Goal: Transaction & Acquisition: Purchase product/service

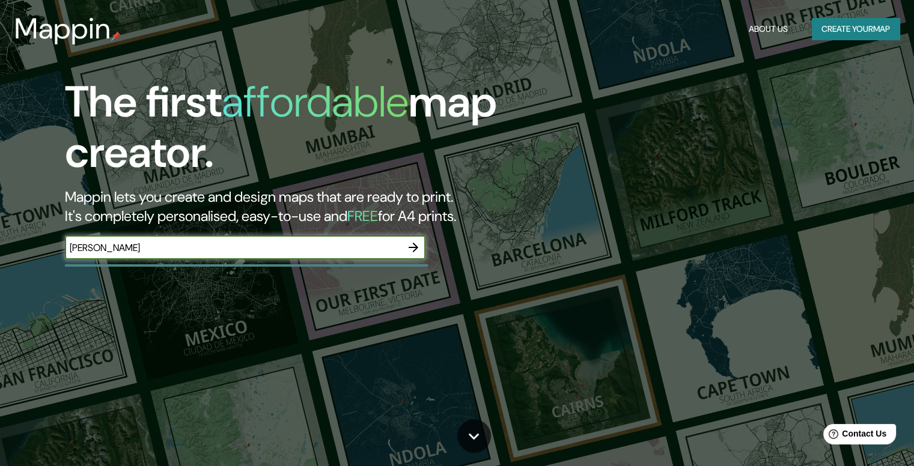
type input "[PERSON_NAME]"
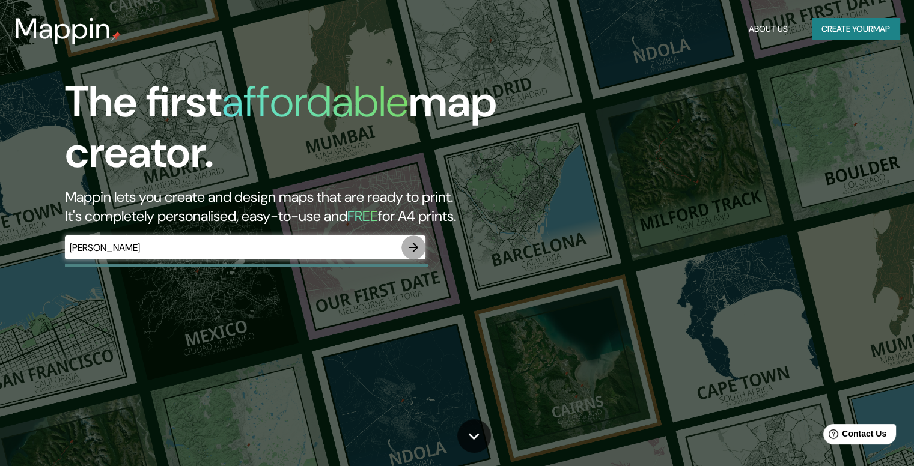
click at [415, 241] on icon "button" at bounding box center [413, 247] width 14 height 14
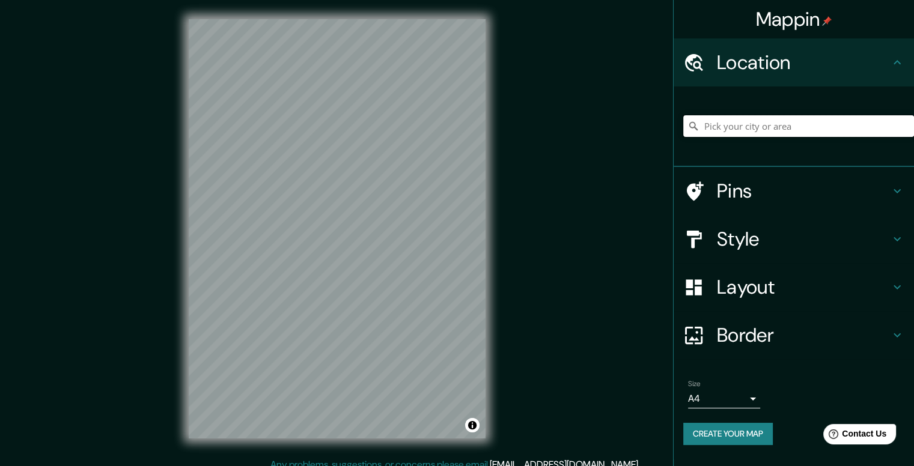
click at [812, 128] on input "Pick your city or area" at bounding box center [798, 126] width 231 height 22
type input "[PERSON_NAME], 56769 [GEOGRAPHIC_DATA], [GEOGRAPHIC_DATA], [GEOGRAPHIC_DATA]"
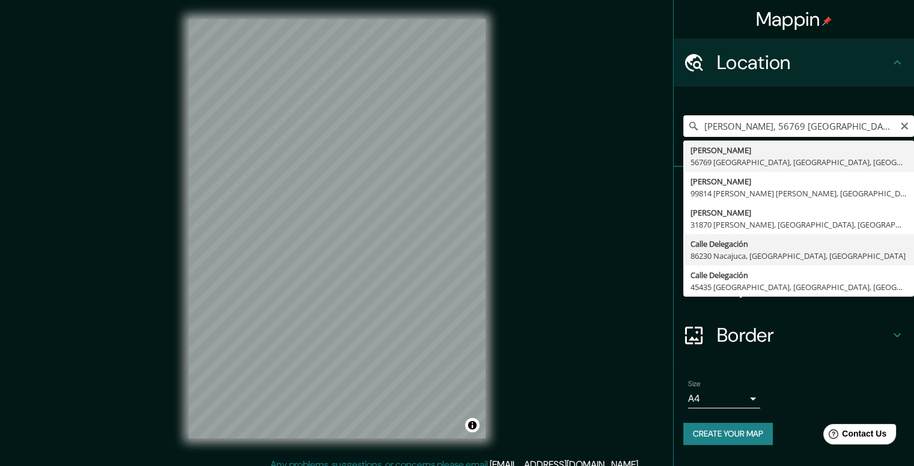
scroll to position [11, 0]
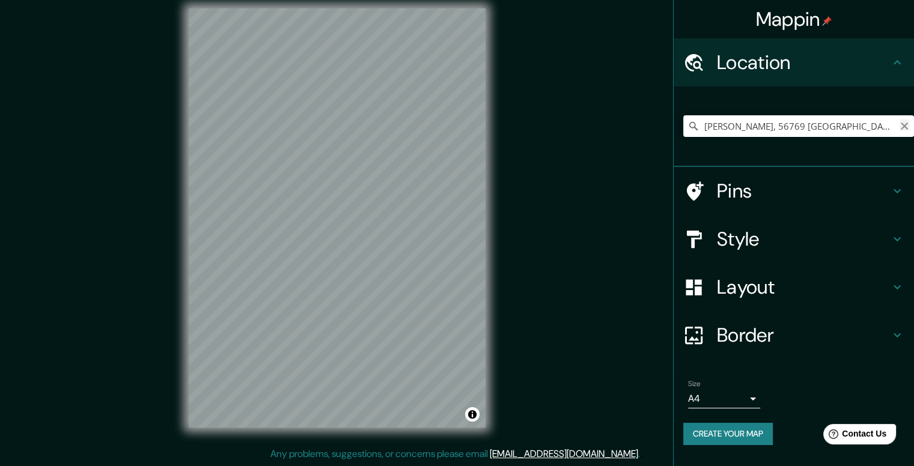
click at [902, 126] on icon "Clear" at bounding box center [904, 126] width 7 height 7
click at [878, 127] on input "Pick your city or area" at bounding box center [798, 126] width 231 height 22
click at [898, 239] on icon at bounding box center [897, 239] width 14 height 14
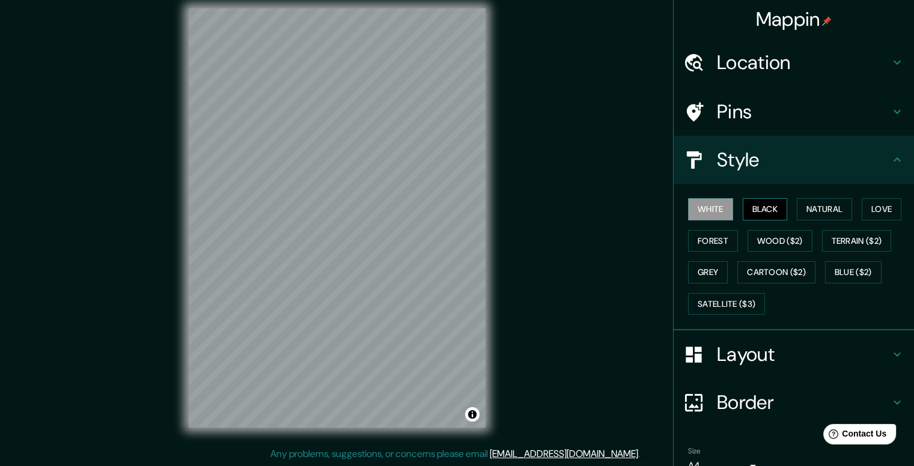
click at [758, 212] on button "Black" at bounding box center [765, 209] width 45 height 22
click at [824, 212] on button "Natural" at bounding box center [824, 209] width 55 height 22
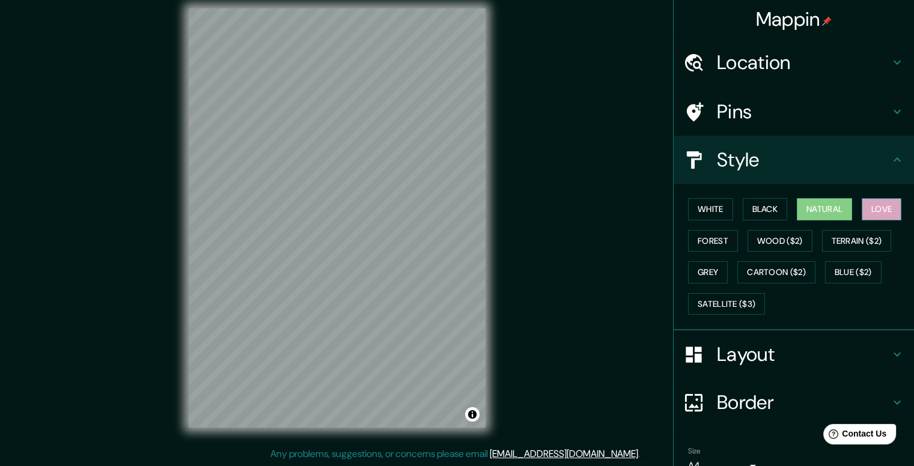
click at [869, 209] on button "Love" at bounding box center [882, 209] width 40 height 22
click at [702, 243] on button "Forest" at bounding box center [713, 241] width 50 height 22
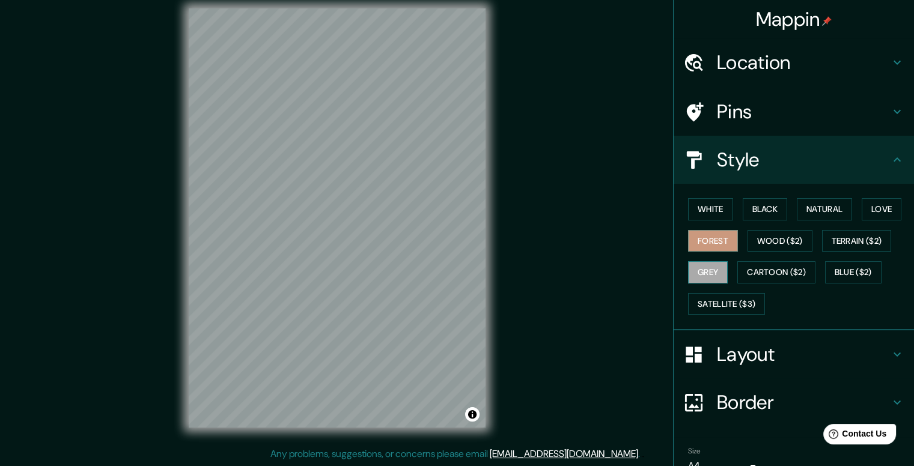
click at [688, 270] on button "Grey" at bounding box center [708, 272] width 40 height 22
click at [782, 277] on button "Cartoon ($2)" at bounding box center [776, 272] width 78 height 22
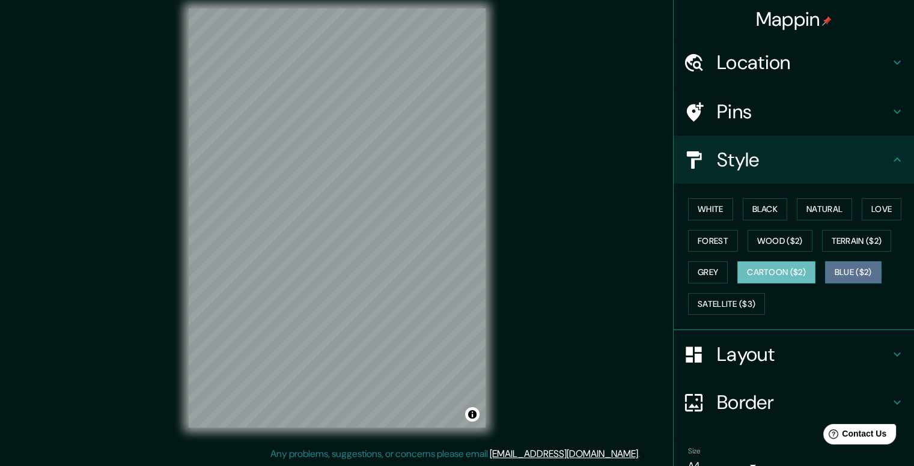
click at [865, 278] on button "Blue ($2)" at bounding box center [853, 272] width 56 height 22
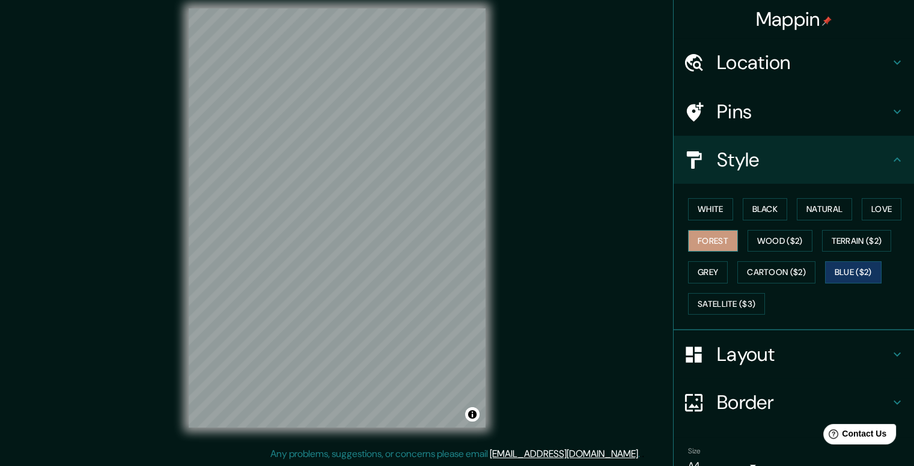
click at [716, 240] on button "Forest" at bounding box center [713, 241] width 50 height 22
click at [889, 211] on button "Love" at bounding box center [882, 209] width 40 height 22
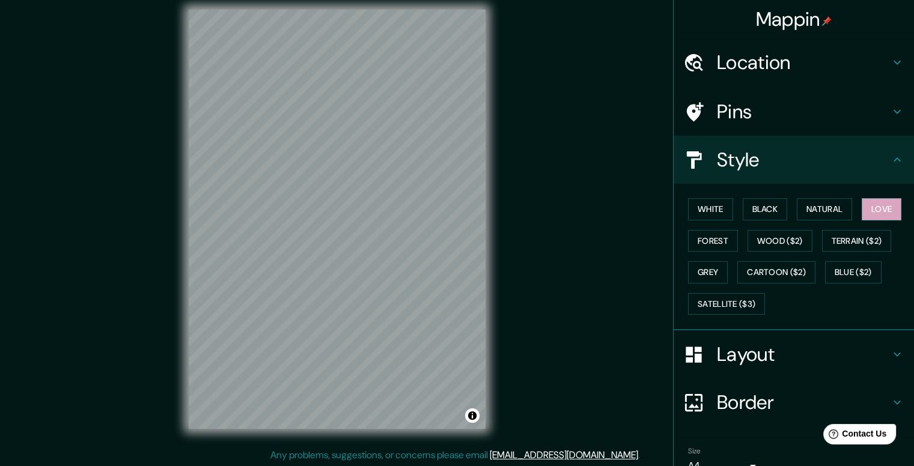
scroll to position [0, 0]
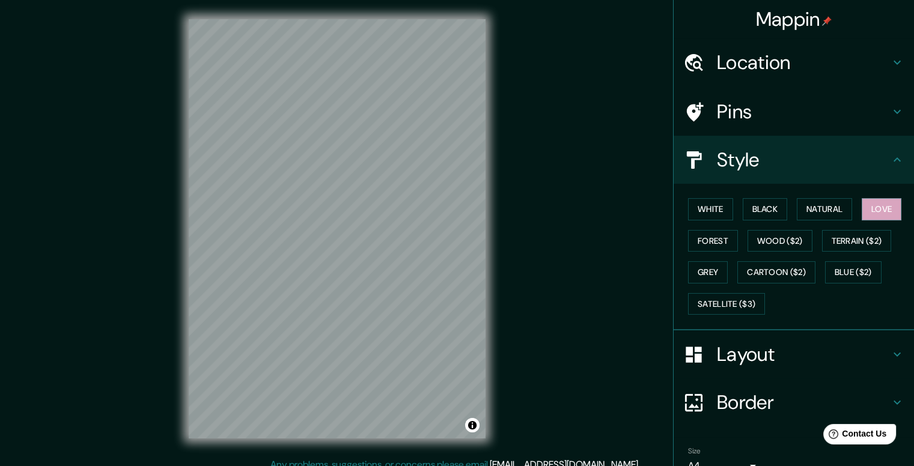
click at [874, 65] on h4 "Location" at bounding box center [803, 62] width 173 height 24
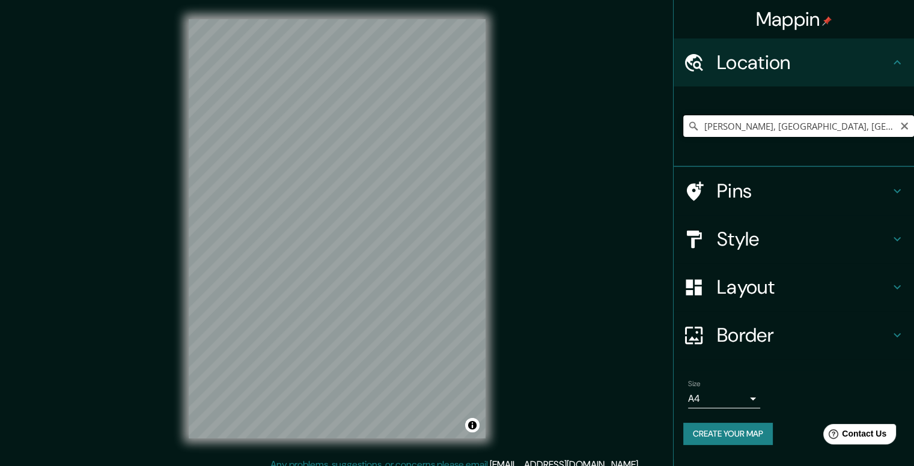
click at [882, 129] on input "[PERSON_NAME], [GEOGRAPHIC_DATA], [GEOGRAPHIC_DATA]" at bounding box center [798, 126] width 231 height 22
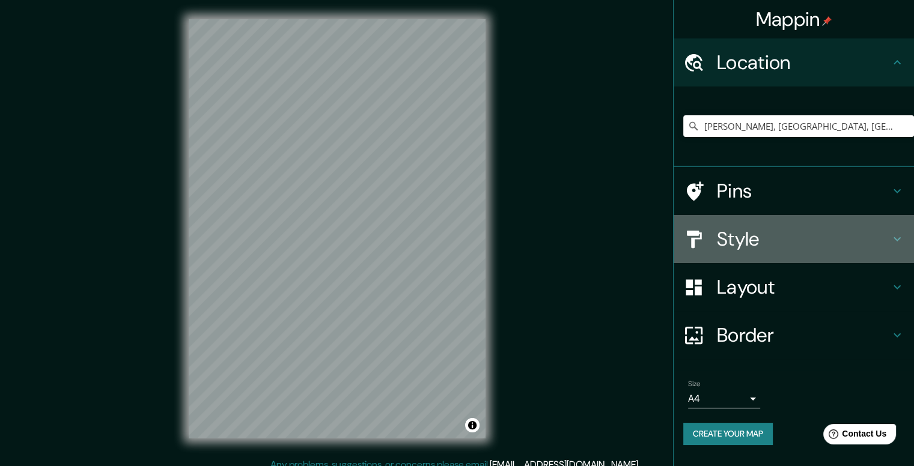
click at [883, 242] on h4 "Style" at bounding box center [803, 239] width 173 height 24
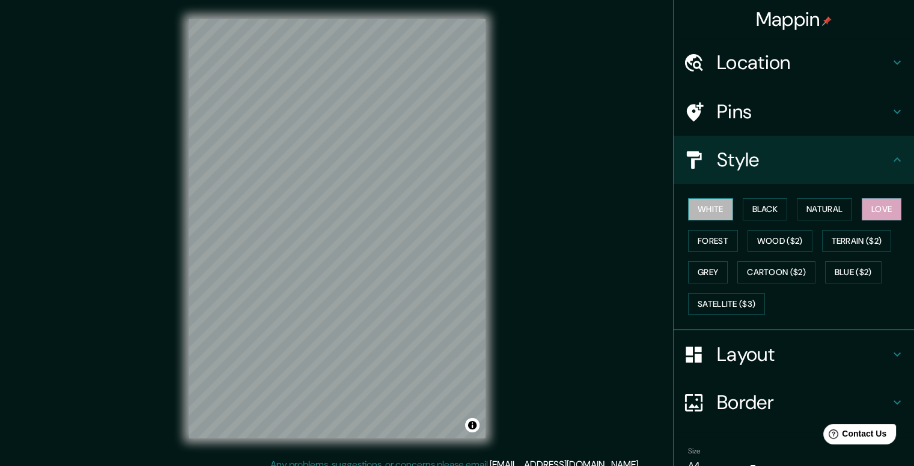
click at [694, 205] on button "White" at bounding box center [710, 209] width 45 height 22
click at [755, 205] on button "Black" at bounding box center [765, 209] width 45 height 22
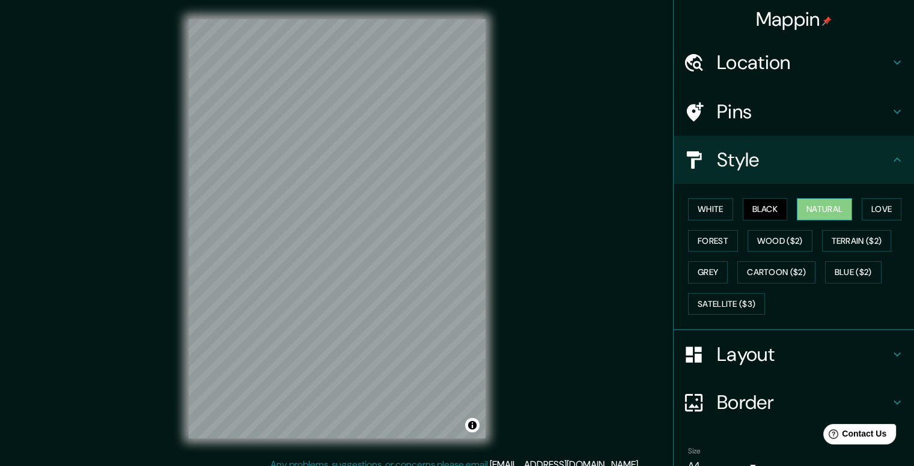
click at [820, 205] on button "Natural" at bounding box center [824, 209] width 55 height 22
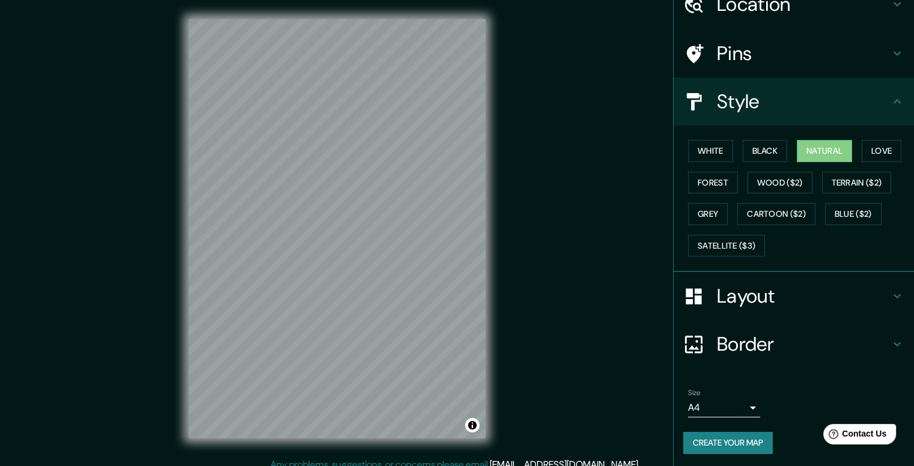
click at [890, 296] on icon at bounding box center [897, 296] width 14 height 14
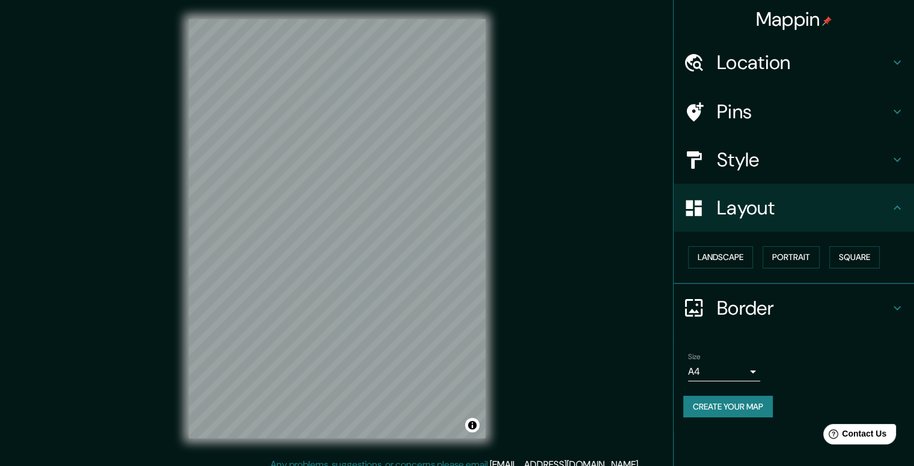
scroll to position [11, 0]
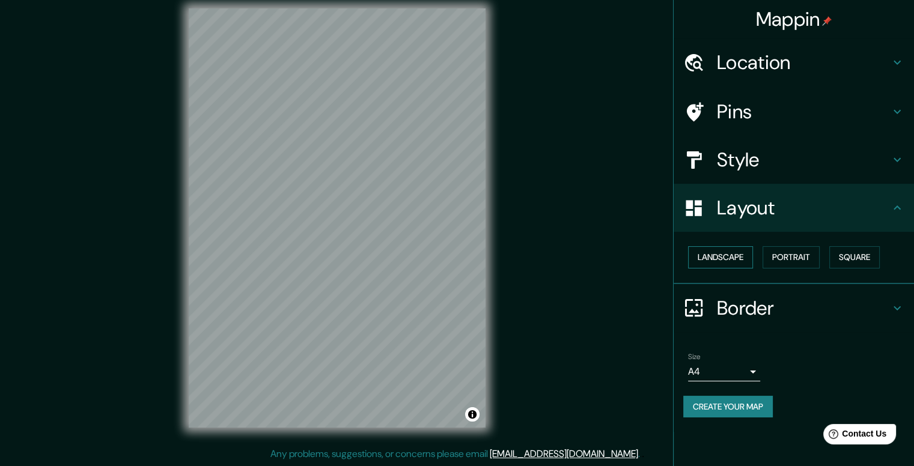
click at [744, 262] on button "Landscape" at bounding box center [720, 257] width 65 height 22
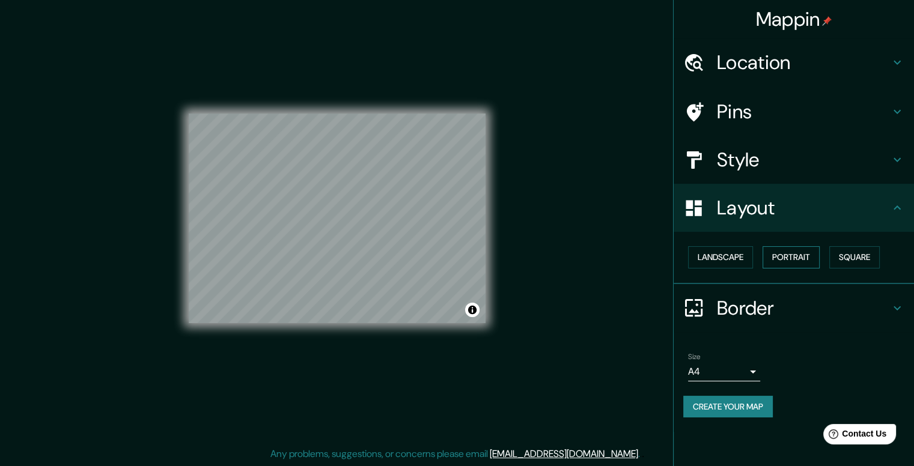
click at [795, 260] on button "Portrait" at bounding box center [790, 257] width 57 height 22
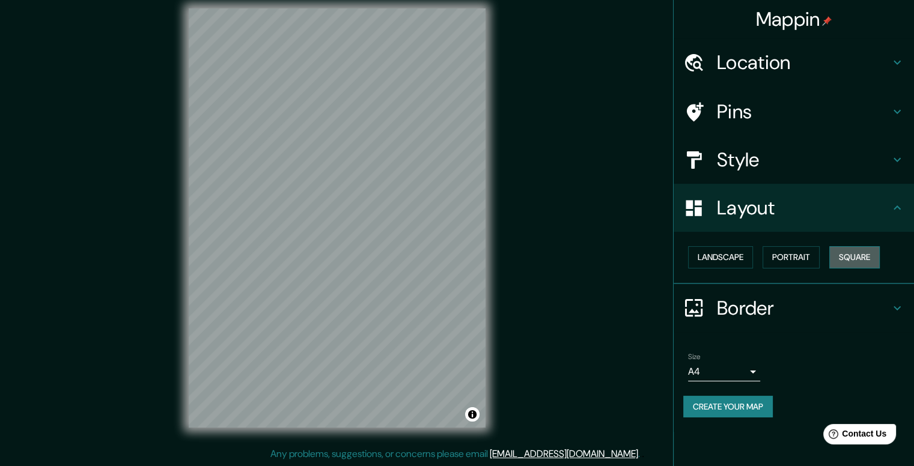
click at [856, 258] on button "Square" at bounding box center [854, 257] width 50 height 22
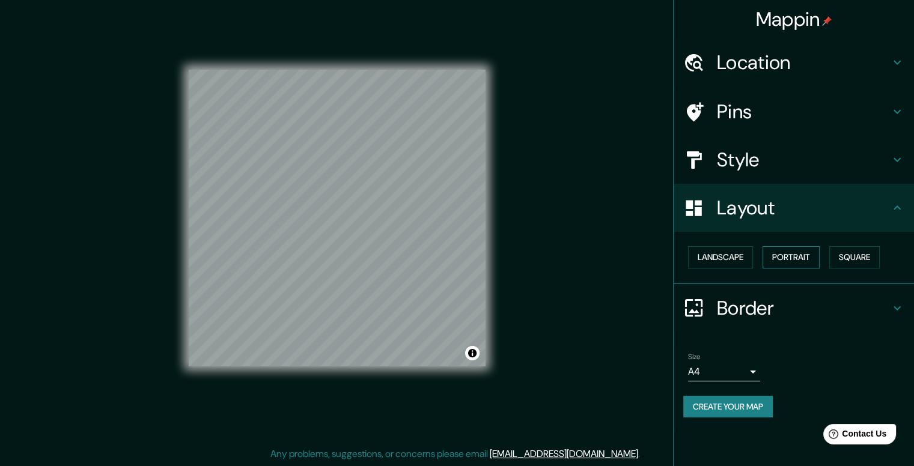
click at [812, 258] on button "Portrait" at bounding box center [790, 257] width 57 height 22
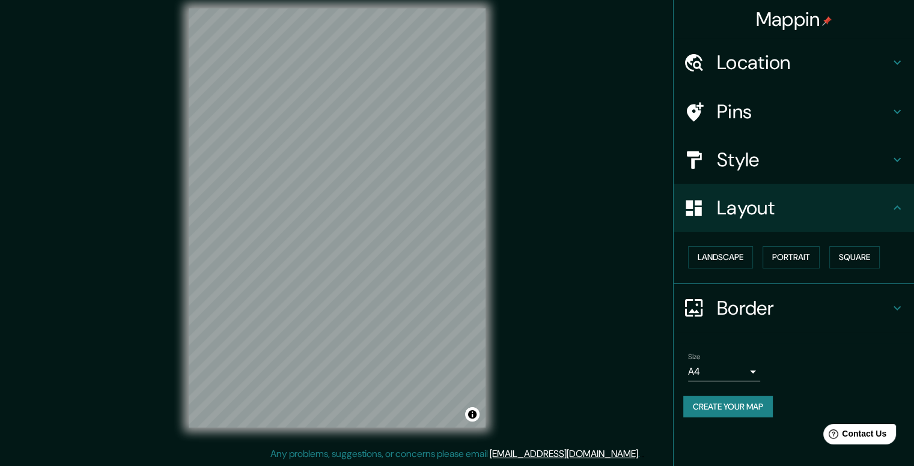
click at [889, 305] on h4 "Border" at bounding box center [803, 308] width 173 height 24
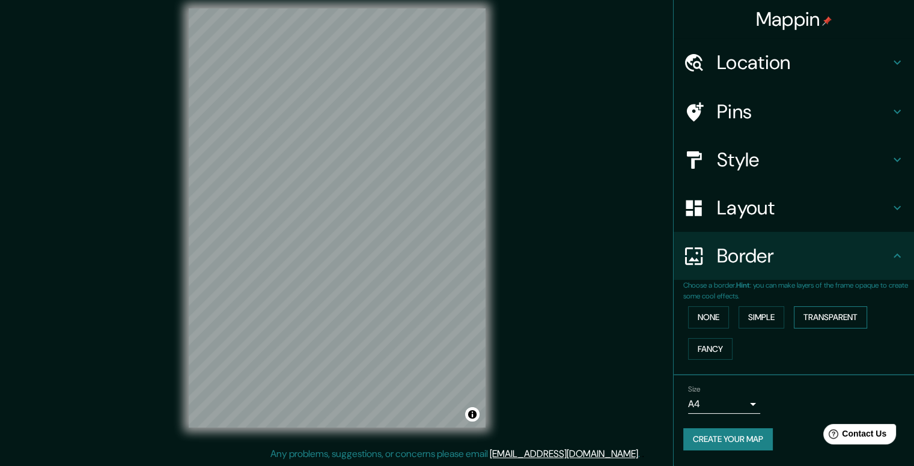
click at [851, 318] on button "Transparent" at bounding box center [830, 317] width 73 height 22
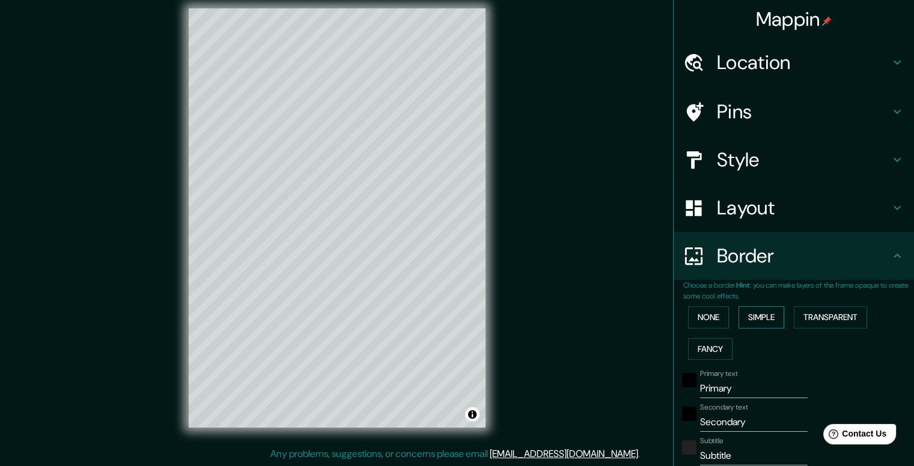
click at [767, 321] on button "Simple" at bounding box center [761, 317] width 46 height 22
click at [713, 347] on button "Fancy" at bounding box center [710, 349] width 44 height 22
click at [760, 319] on button "Simple" at bounding box center [761, 317] width 46 height 22
click at [707, 320] on button "None" at bounding box center [708, 317] width 41 height 22
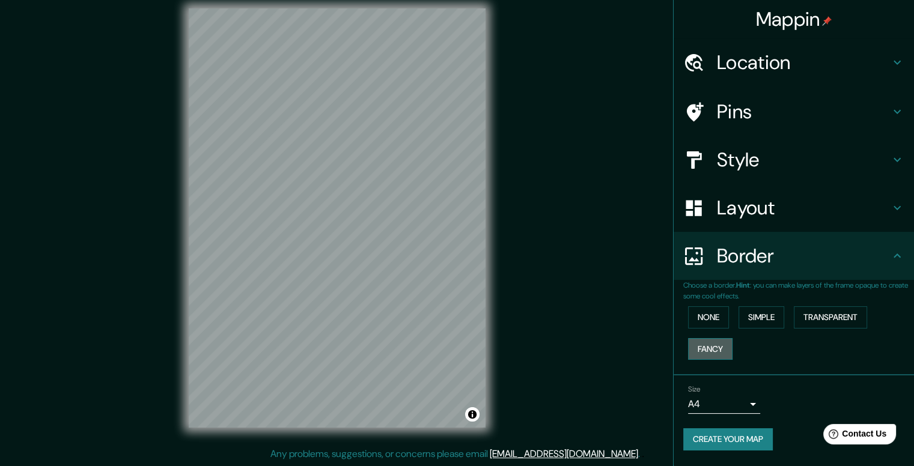
click at [709, 348] on button "Fancy" at bounding box center [710, 349] width 44 height 22
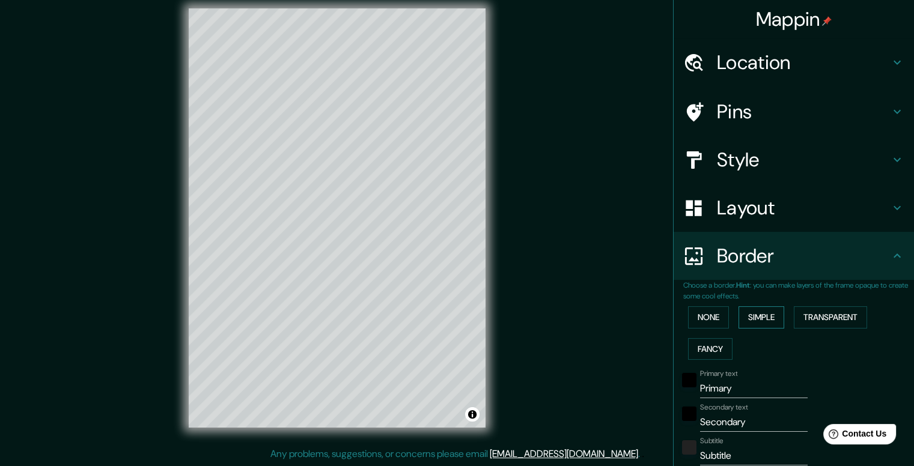
click at [757, 320] on button "Simple" at bounding box center [761, 317] width 46 height 22
click at [814, 317] on button "Transparent" at bounding box center [830, 317] width 73 height 22
click at [710, 320] on button "None" at bounding box center [708, 317] width 41 height 22
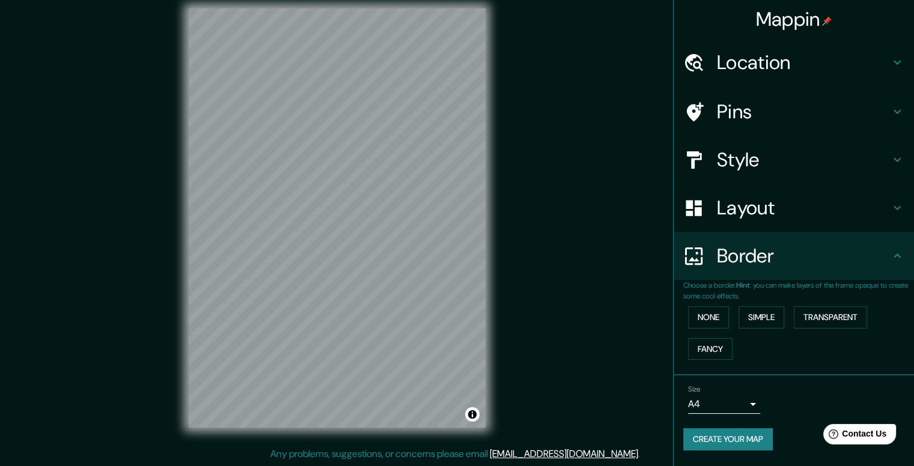
click at [845, 64] on h4 "Location" at bounding box center [803, 62] width 173 height 24
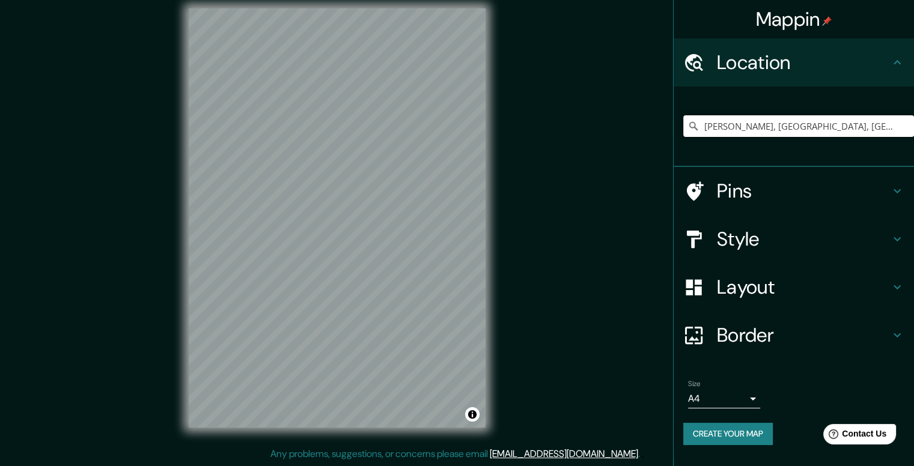
drag, startPoint x: 884, startPoint y: 127, endPoint x: 540, endPoint y: 127, distance: 343.7
click at [540, 127] on div "Mappin Location [GEOGRAPHIC_DATA], [GEOGRAPHIC_DATA], [GEOGRAPHIC_DATA] Pins St…" at bounding box center [457, 227] width 914 height 477
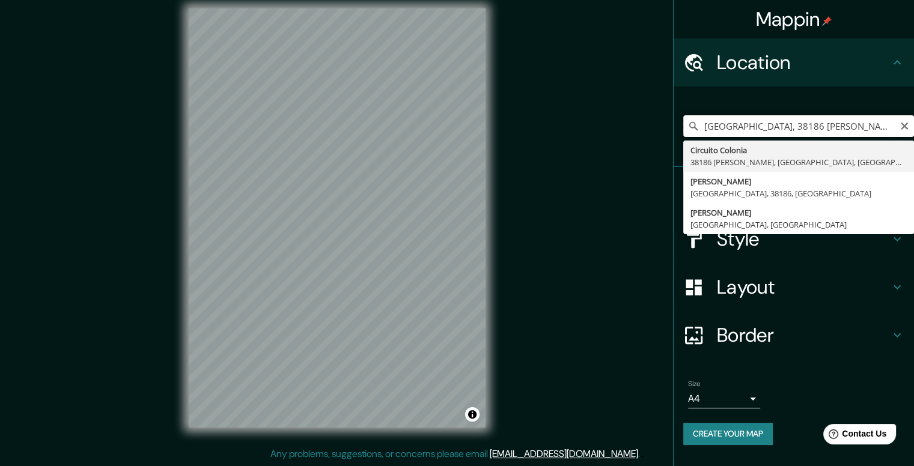
click at [820, 130] on input "[GEOGRAPHIC_DATA], 38186 [PERSON_NAME], [GEOGRAPHIC_DATA], [GEOGRAPHIC_DATA]" at bounding box center [798, 126] width 231 height 22
drag, startPoint x: 704, startPoint y: 127, endPoint x: 922, endPoint y: 130, distance: 218.1
click at [913, 130] on html "Mappin Location [GEOGRAPHIC_DATA], 38186 [PERSON_NAME], [GEOGRAPHIC_DATA], [GEO…" at bounding box center [457, 222] width 914 height 466
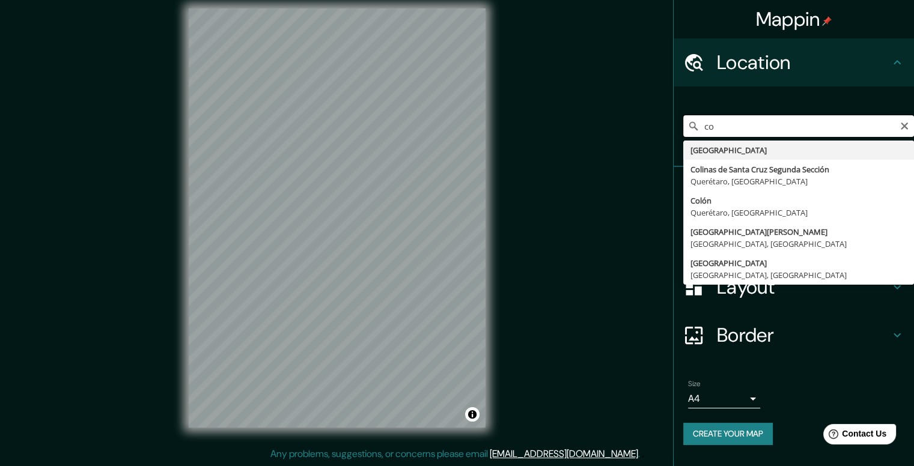
type input "c"
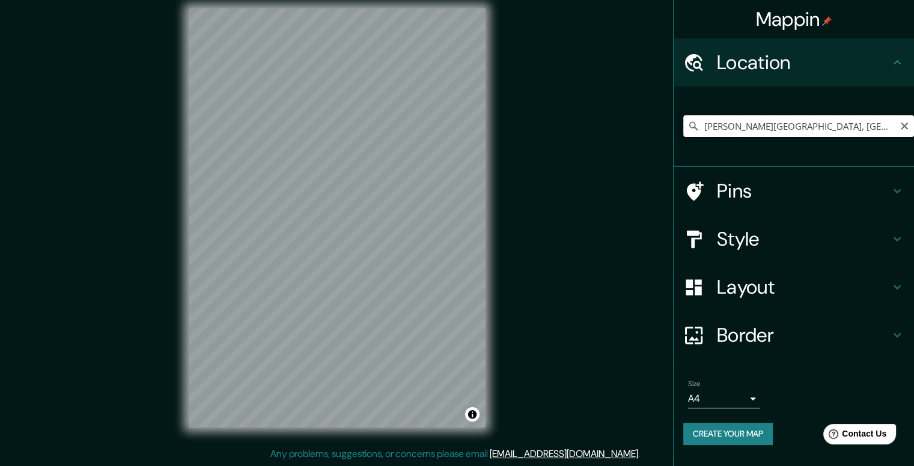
scroll to position [0, 87]
drag, startPoint x: 705, startPoint y: 127, endPoint x: 922, endPoint y: 123, distance: 217.5
click at [913, 123] on html "Mappin Location [PERSON_NAME][GEOGRAPHIC_DATA], [GEOGRAPHIC_DATA] [PERSON_NAME]…" at bounding box center [457, 222] width 914 height 466
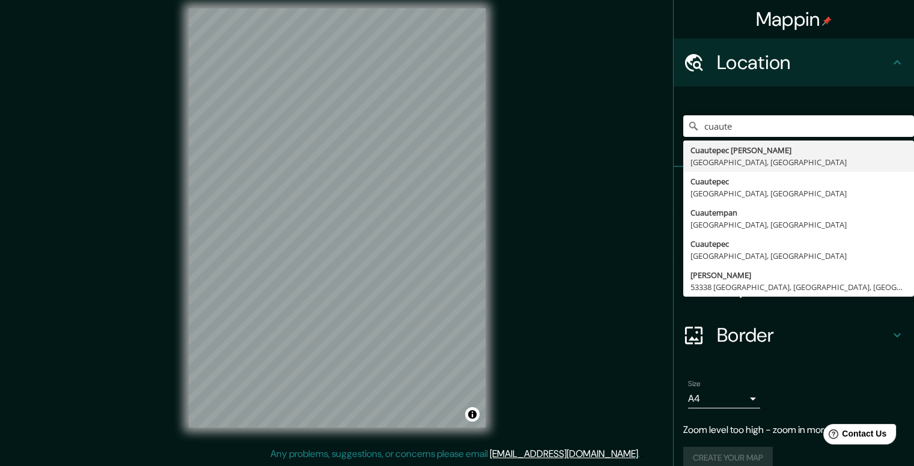
type input "cuaute"
